Goal: Use online tool/utility: Use online tool/utility

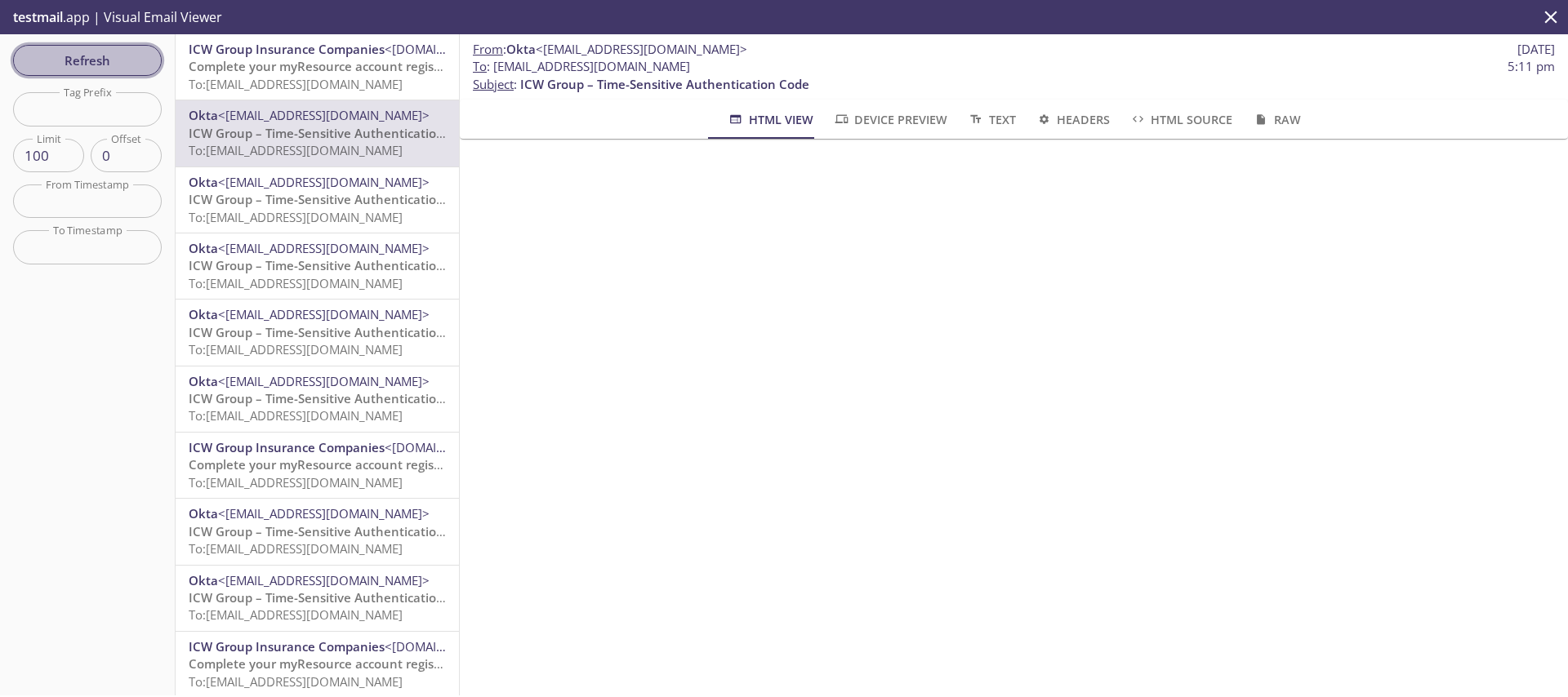
click at [134, 58] on span "Refresh" at bounding box center [87, 60] width 122 height 21
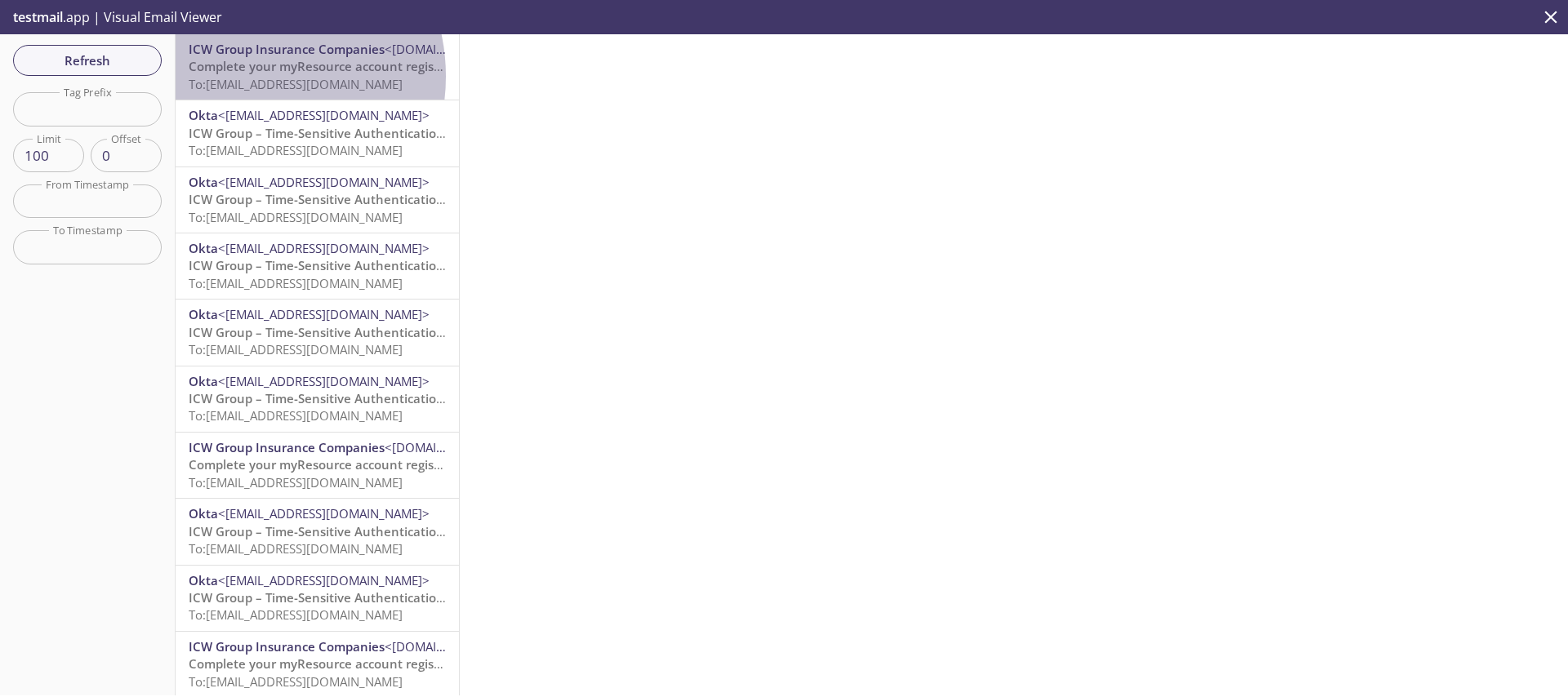
click at [243, 76] on span "To: [EMAIL_ADDRESS][DOMAIN_NAME]" at bounding box center [295, 84] width 214 height 16
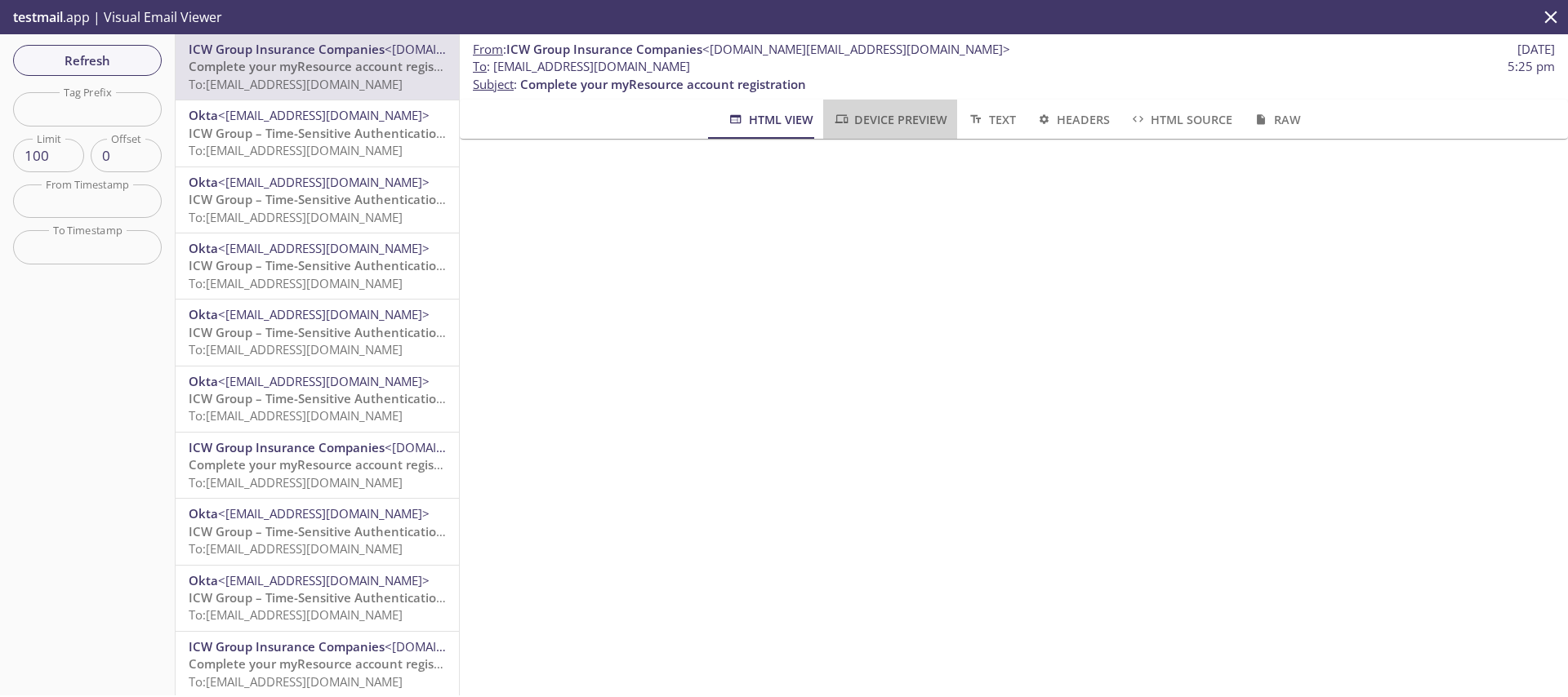
click at [856, 118] on span "Device Preview" at bounding box center [890, 120] width 114 height 20
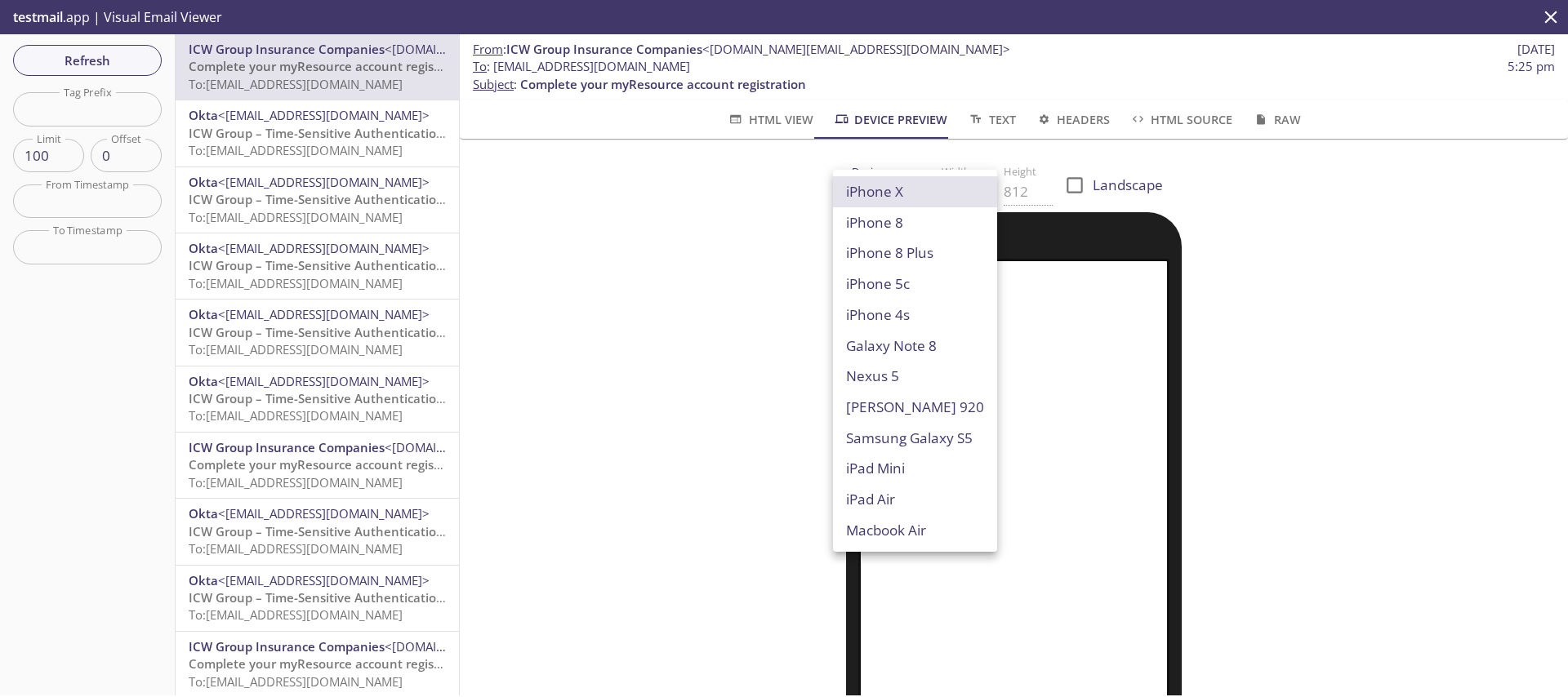
click at [888, 185] on body ".cls-1 { fill: #6d5ca8; } .cls-2 { fill: #3fc191; } .cls-3 { fill: #3b4752; } .…" at bounding box center [784, 348] width 1568 height 697
click at [867, 530] on li "Macbook Air" at bounding box center [915, 530] width 164 height 31
type input "Macbook Air"
type input "960"
type input "600"
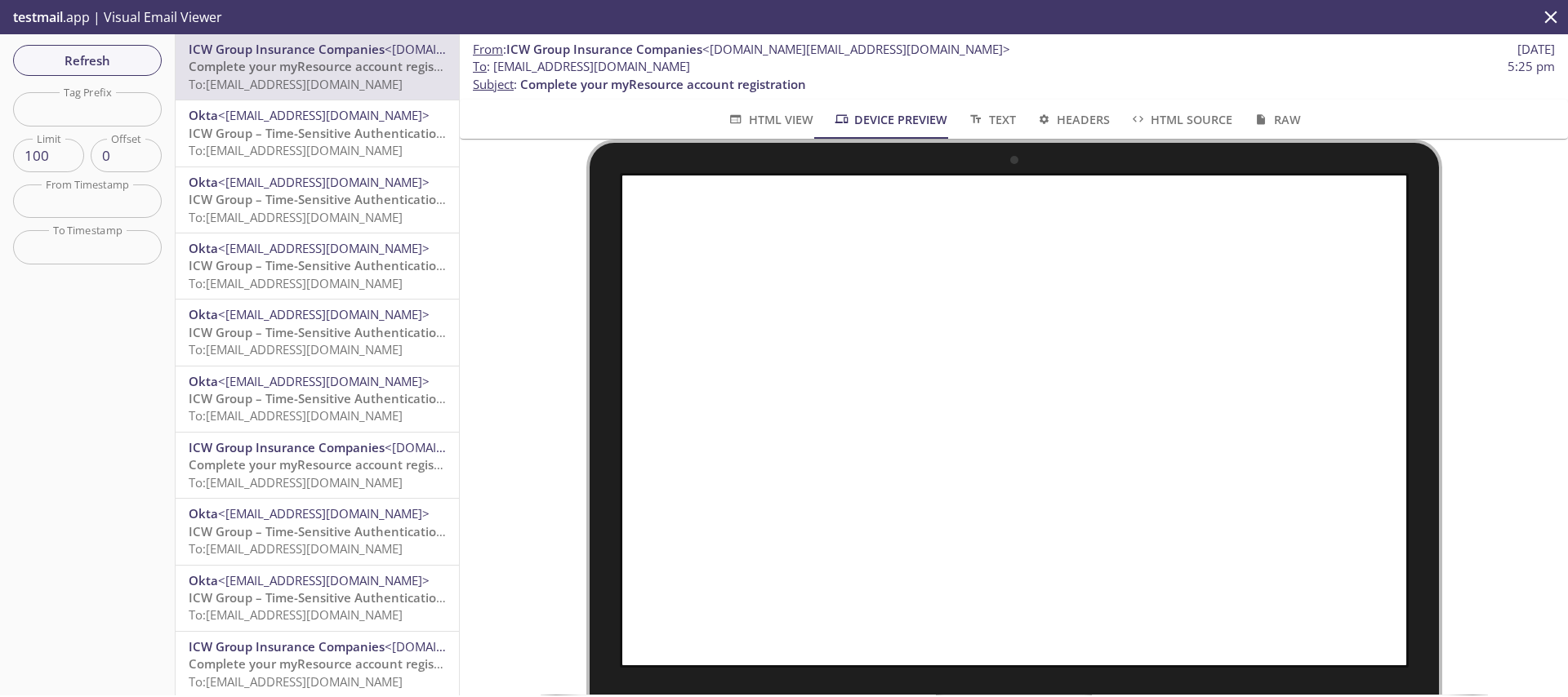
scroll to position [79, 0]
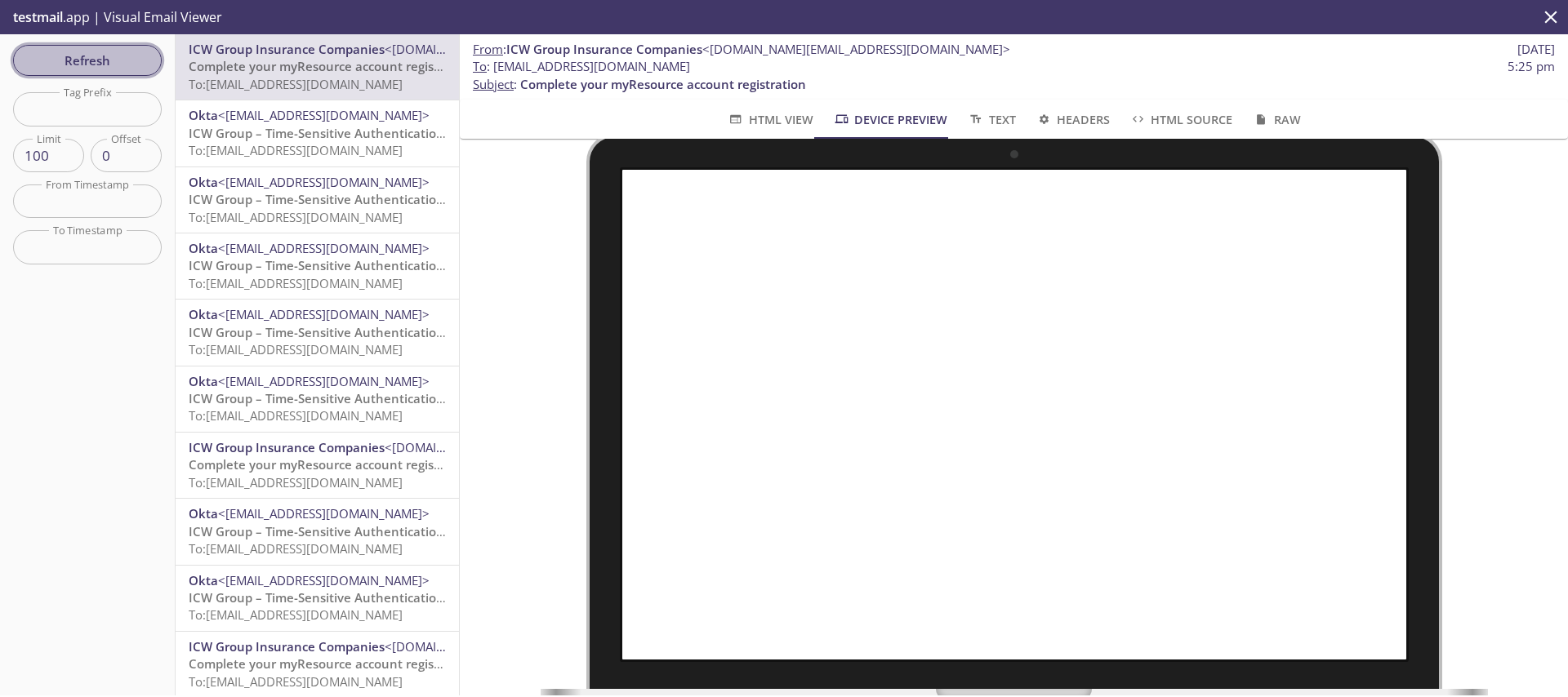
click at [95, 65] on span "Refresh" at bounding box center [87, 60] width 122 height 21
